Goal: Task Accomplishment & Management: Use online tool/utility

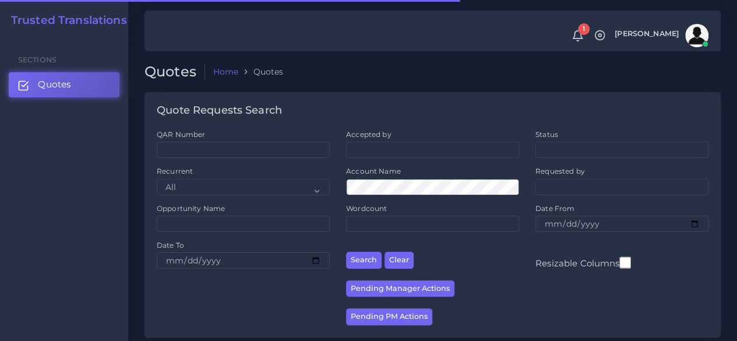
scroll to position [233, 0]
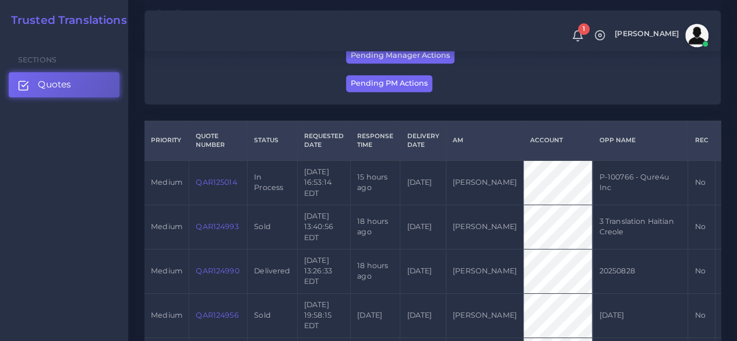
click at [217, 179] on link "QAR125014" at bounding box center [216, 182] width 41 height 9
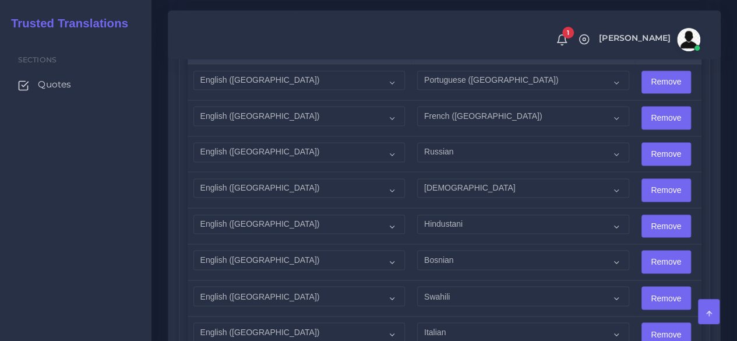
scroll to position [816, 0]
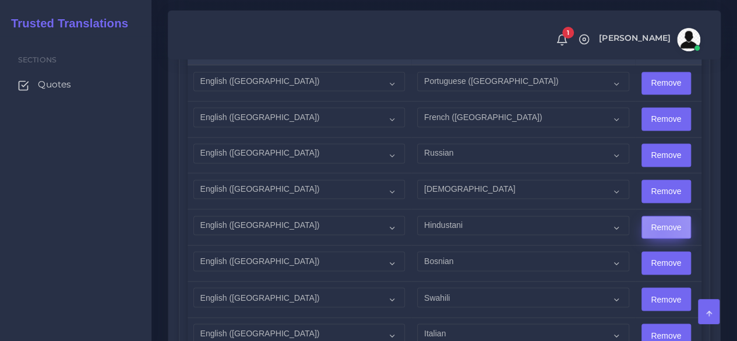
click at [642, 230] on input "Remove" at bounding box center [666, 227] width 48 height 22
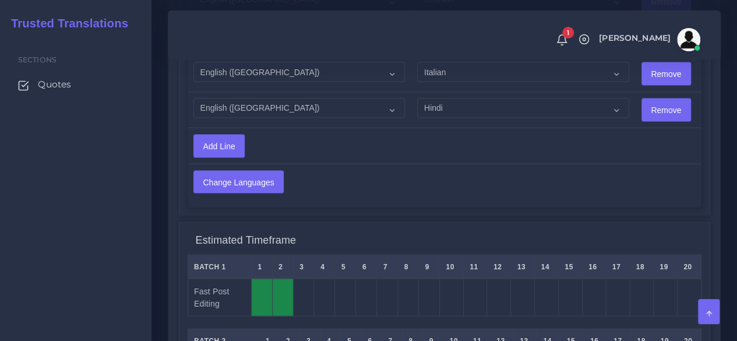
scroll to position [1049, 0]
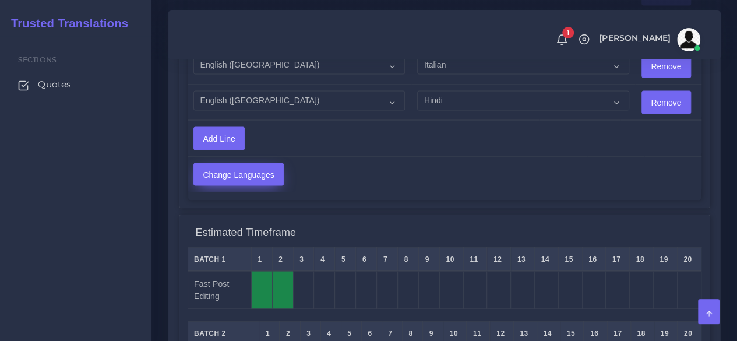
click at [228, 171] on input "Change Languages" at bounding box center [238, 174] width 89 height 22
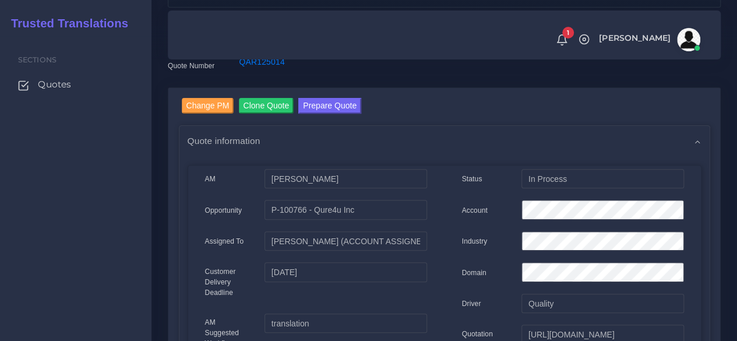
scroll to position [58, 0]
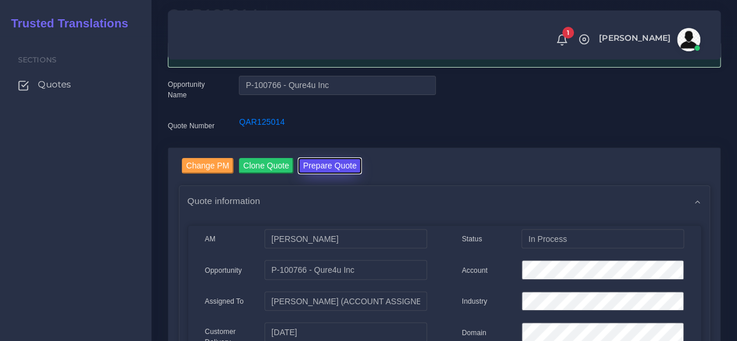
click at [328, 163] on button "Prepare Quote" at bounding box center [329, 166] width 63 height 16
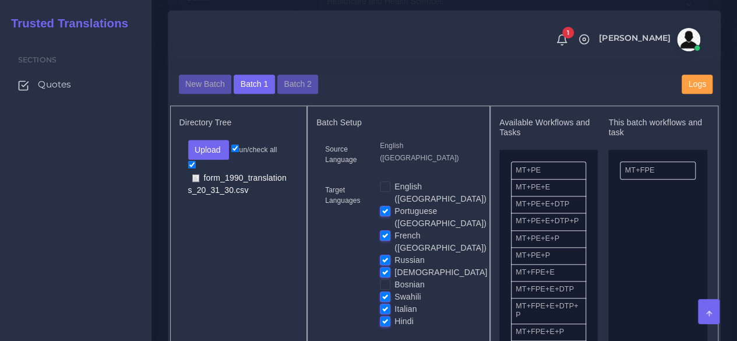
scroll to position [524, 0]
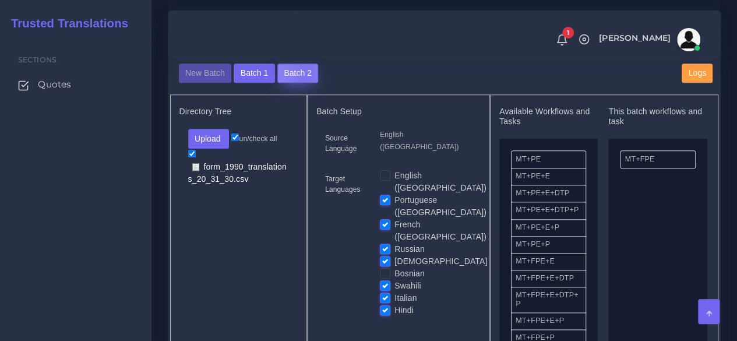
click at [302, 83] on button "Batch 2" at bounding box center [297, 74] width 41 height 20
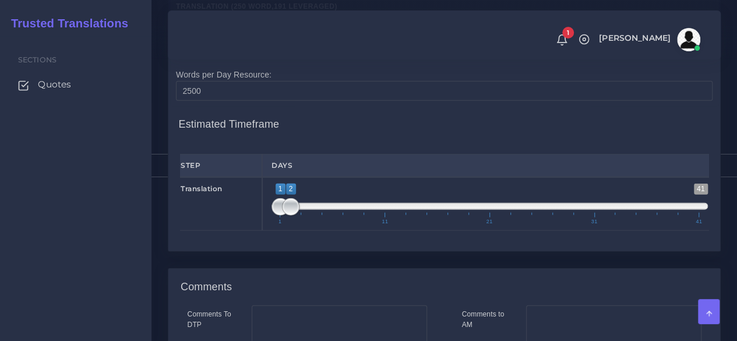
scroll to position [1515, 0]
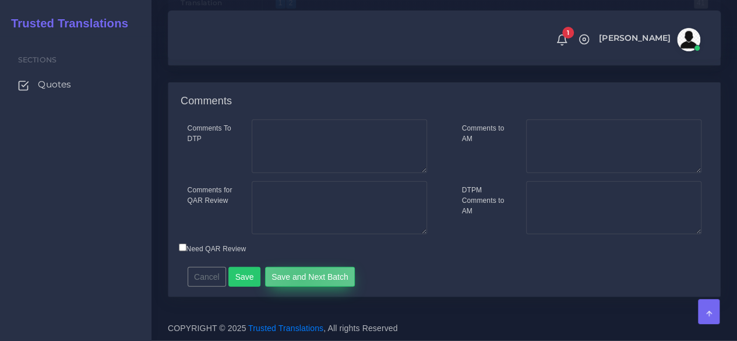
click at [296, 287] on button "Save and Next Batch" at bounding box center [310, 277] width 90 height 20
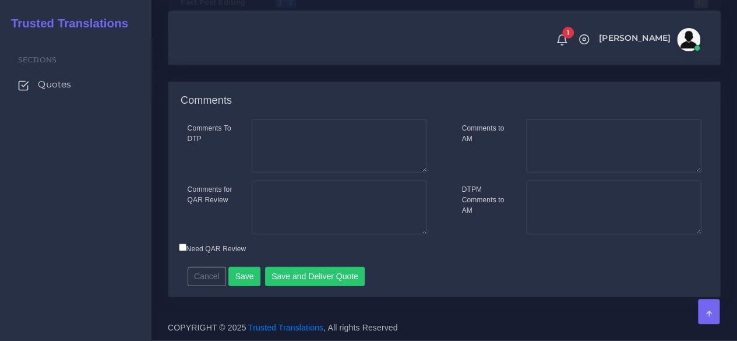
scroll to position [1566, 0]
click at [323, 281] on button "Save and Deliver Quote" at bounding box center [315, 277] width 100 height 20
